Goal: Information Seeking & Learning: Find specific fact

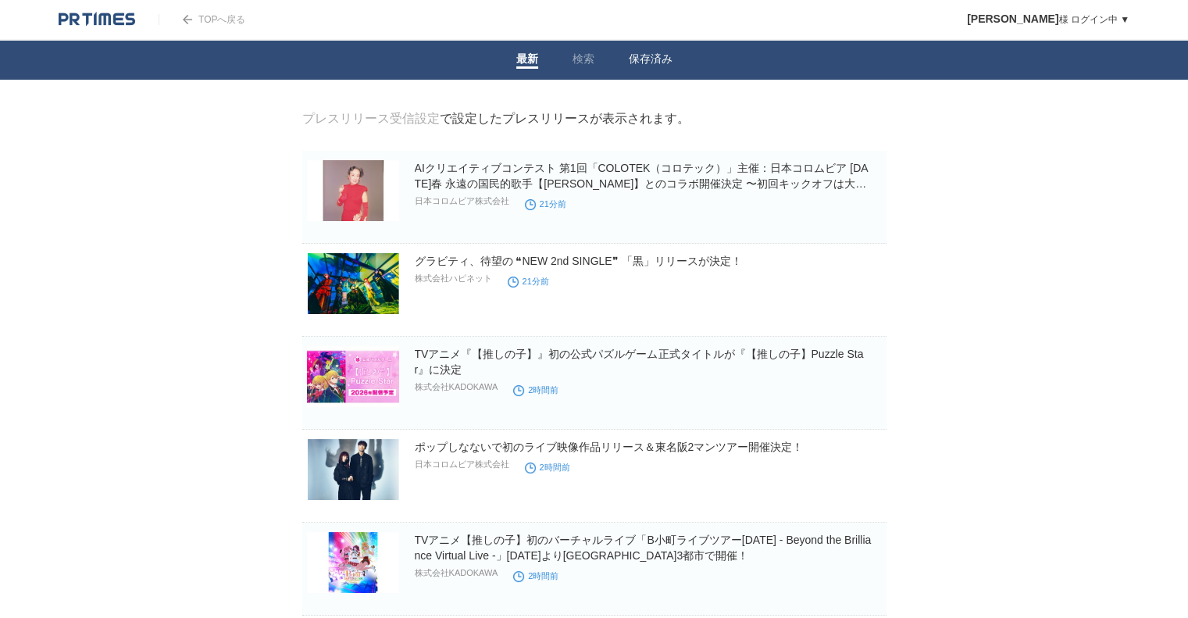
click at [636, 59] on link "保存済み" at bounding box center [651, 60] width 44 height 16
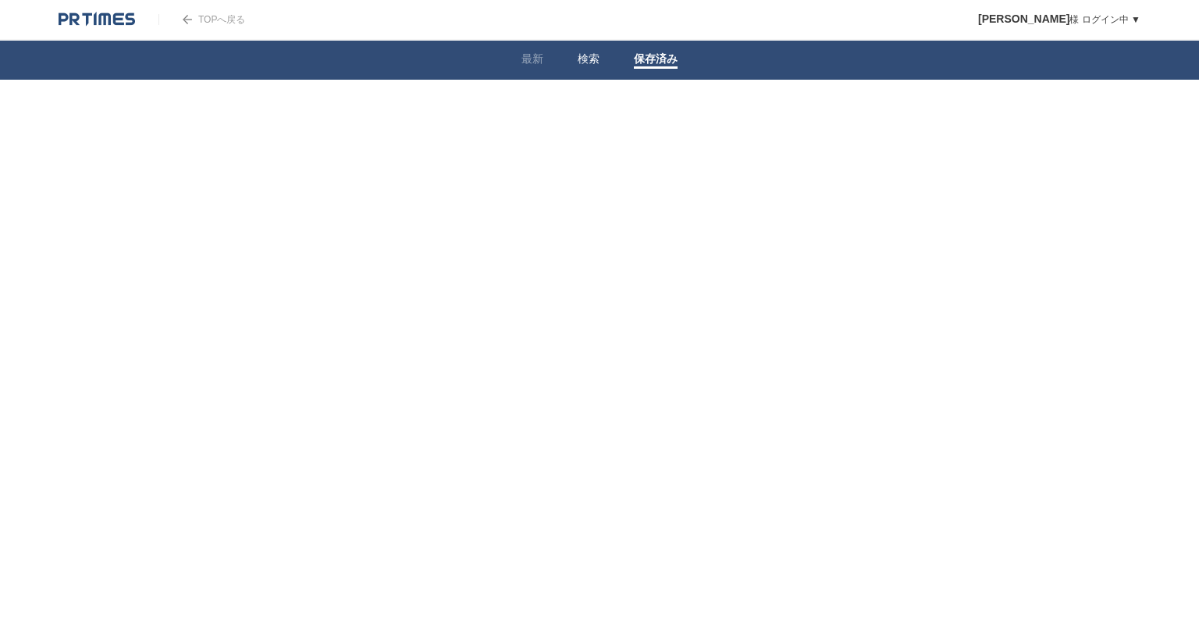
click at [587, 62] on link "検索" at bounding box center [589, 60] width 22 height 16
click at [450, 199] on link "企業情報" at bounding box center [453, 195] width 41 height 12
click at [344, 190] on link "プレスリリース" at bounding box center [343, 195] width 71 height 12
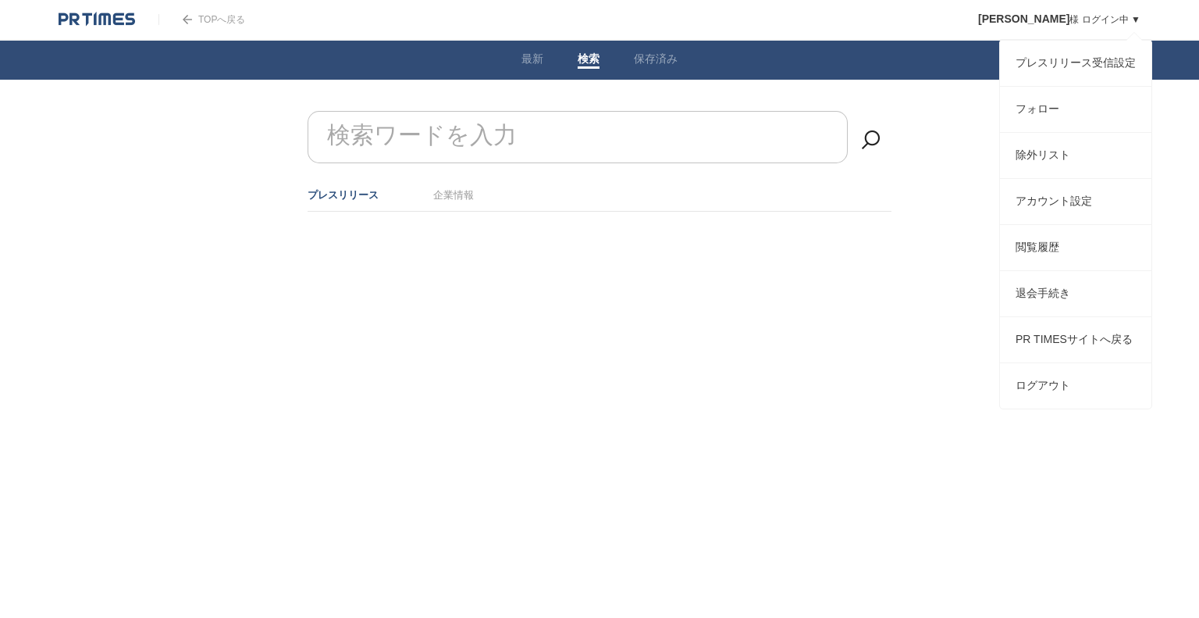
click at [1096, 19] on link "長 彩佳 様 ログイン中 ▼" at bounding box center [1059, 19] width 162 height 11
click at [1057, 109] on link "フォロー" at bounding box center [1075, 109] width 151 height 45
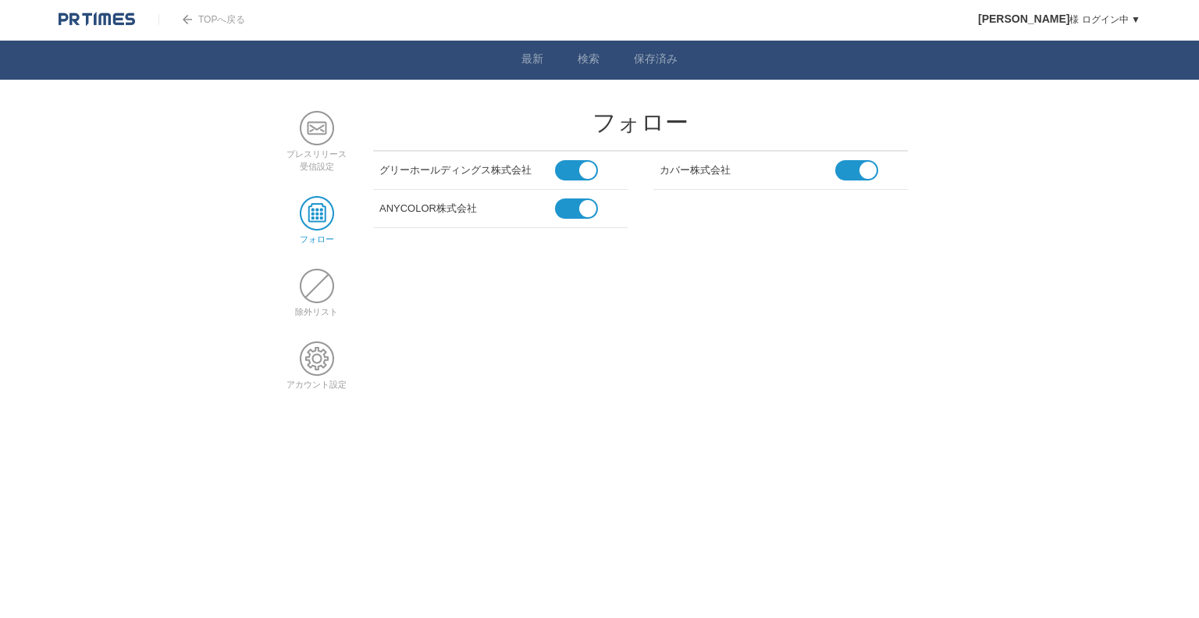
click at [503, 177] on li "グリーホールディングス株式会社" at bounding box center [500, 170] width 255 height 38
click at [540, 55] on link "最新" at bounding box center [533, 60] width 22 height 16
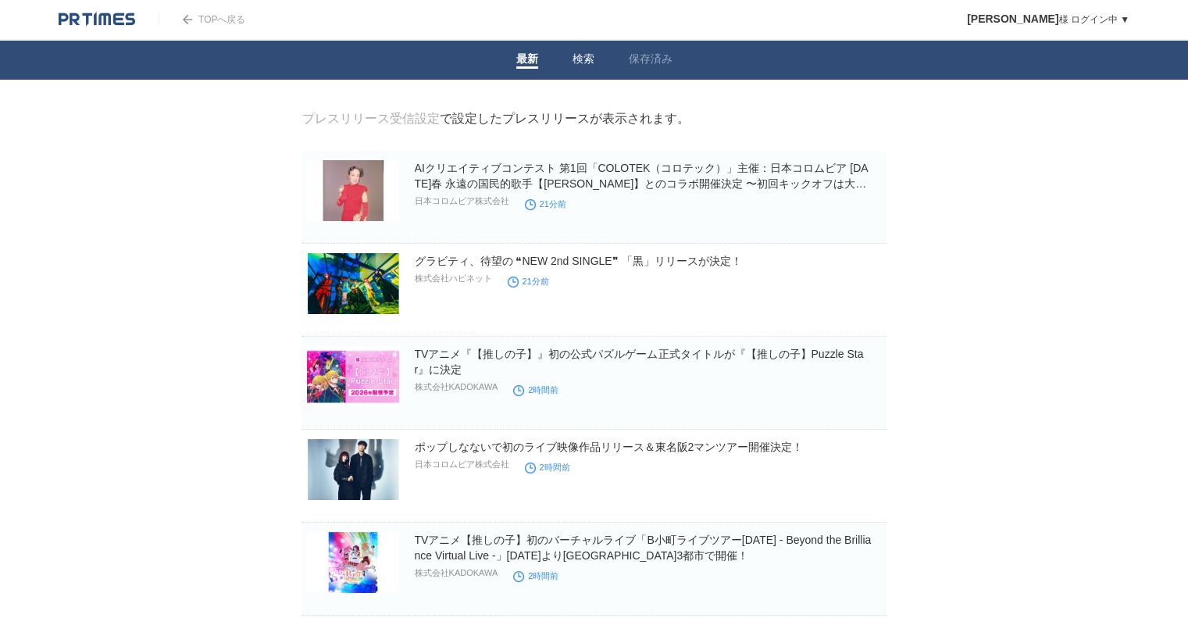
click at [583, 66] on link "検索" at bounding box center [583, 60] width 22 height 16
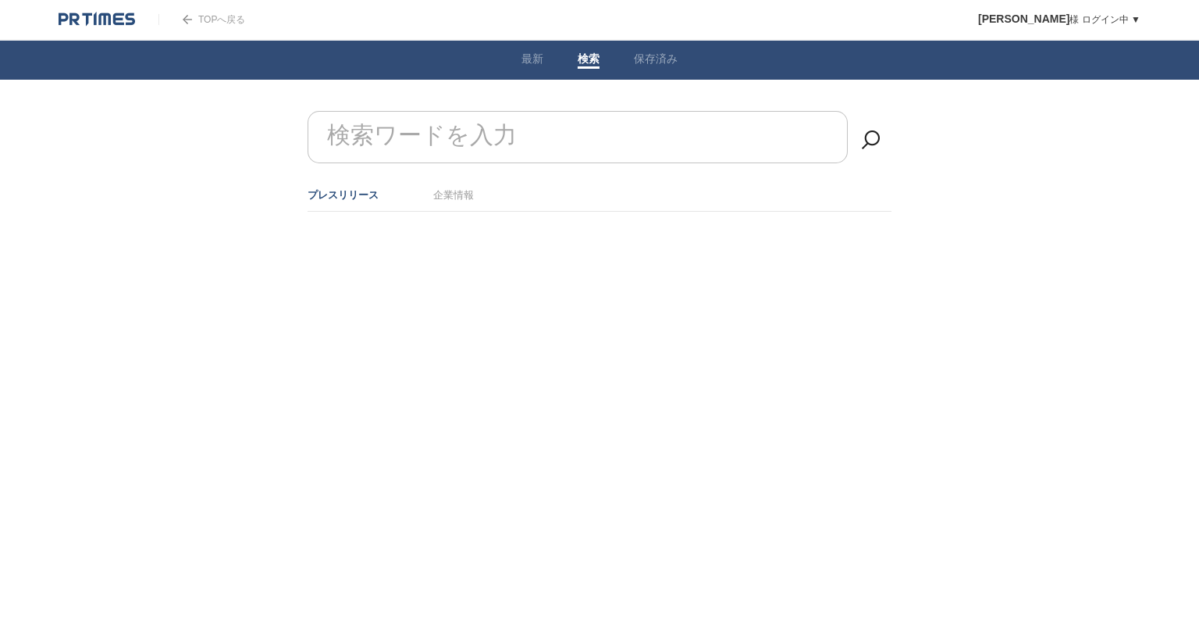
click at [535, 137] on input "検索ワードを入力" at bounding box center [578, 137] width 540 height 52
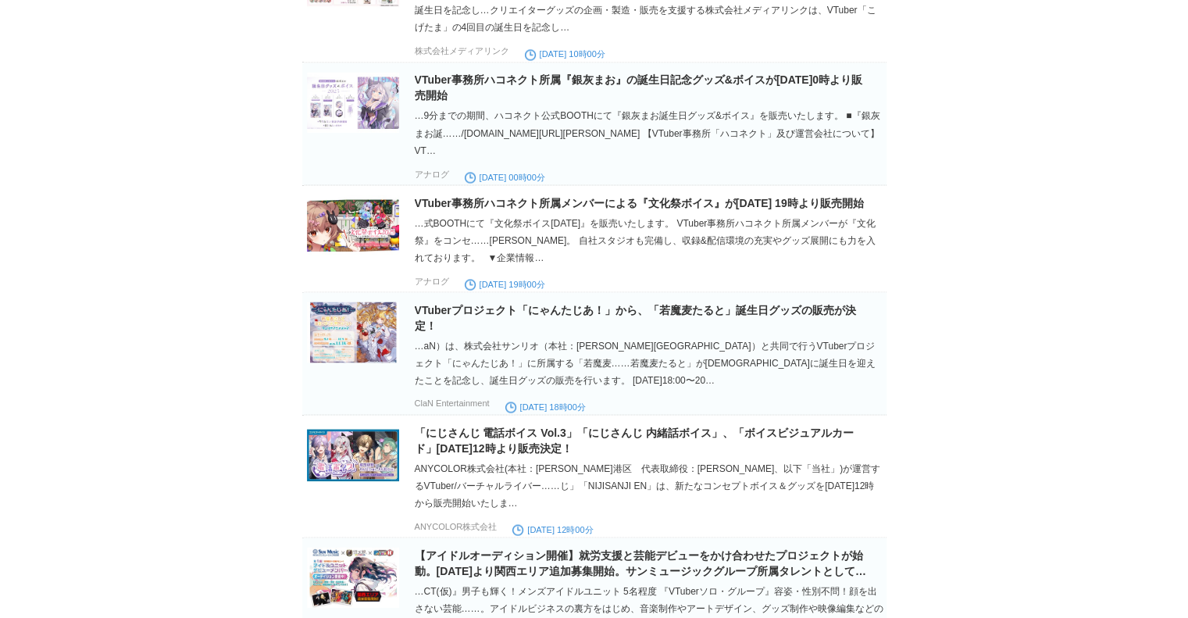
scroll to position [2872, 0]
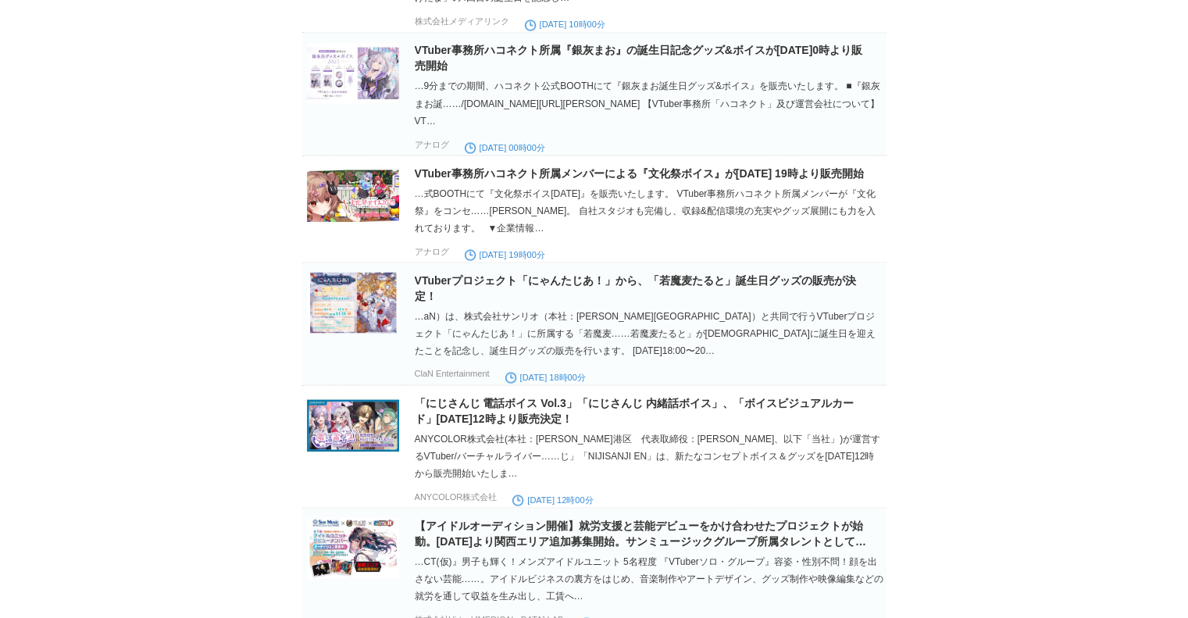
type input "Vtuber グッズ"
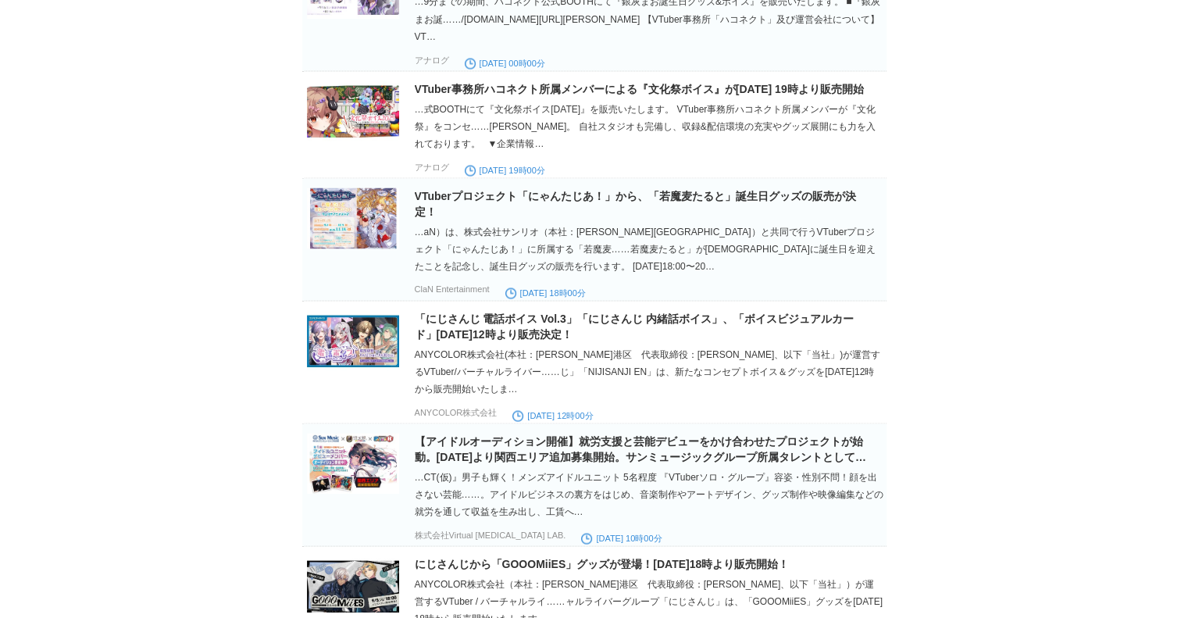
scroll to position [3106, 0]
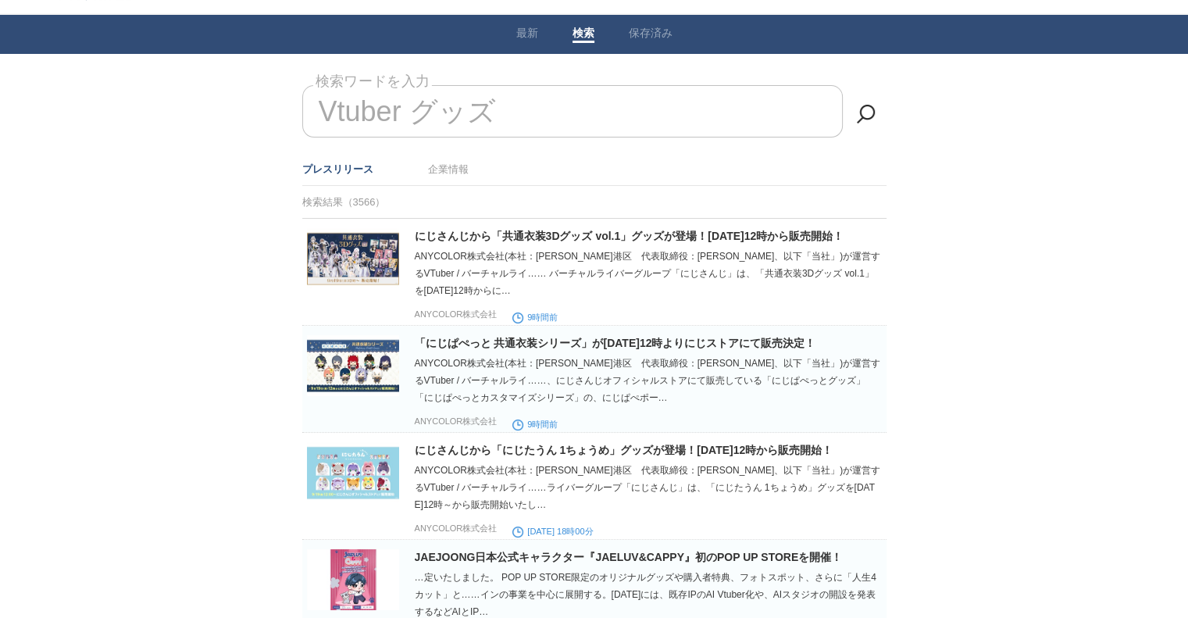
scroll to position [0, 0]
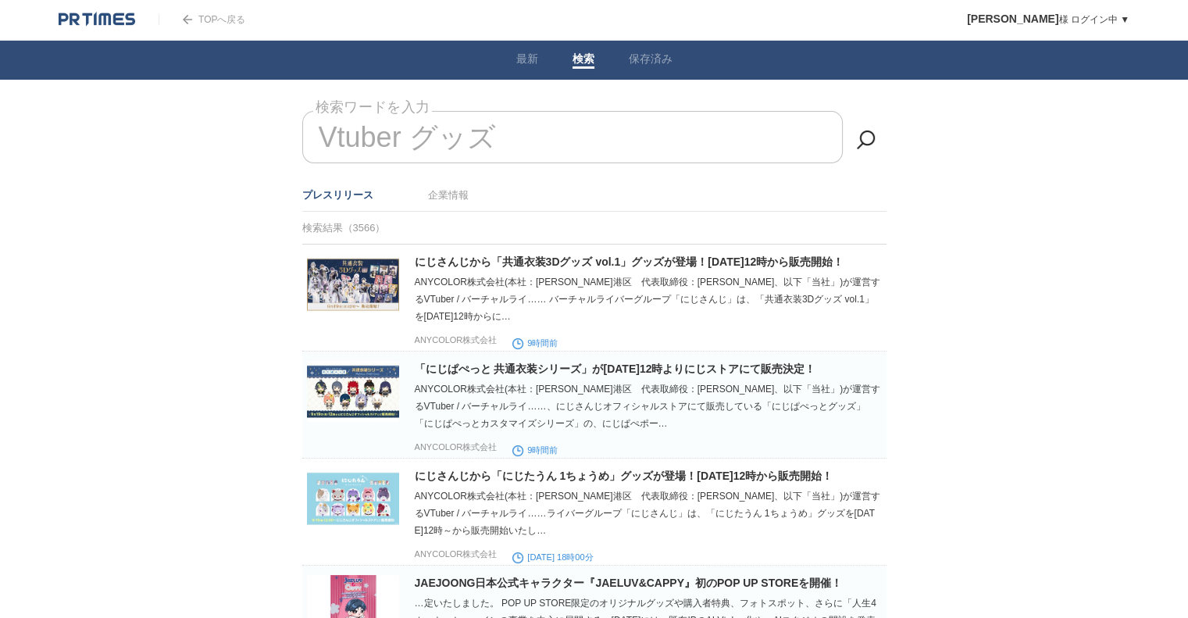
drag, startPoint x: 970, startPoint y: 20, endPoint x: 1018, endPoint y: -37, distance: 74.8
click at [443, 201] on li "企業情報" at bounding box center [448, 195] width 41 height 26
click at [434, 202] on li "企業情報" at bounding box center [448, 195] width 41 height 26
click at [347, 202] on li "プレスリリース" at bounding box center [337, 195] width 71 height 26
